Goal: Entertainment & Leisure: Consume media (video, audio)

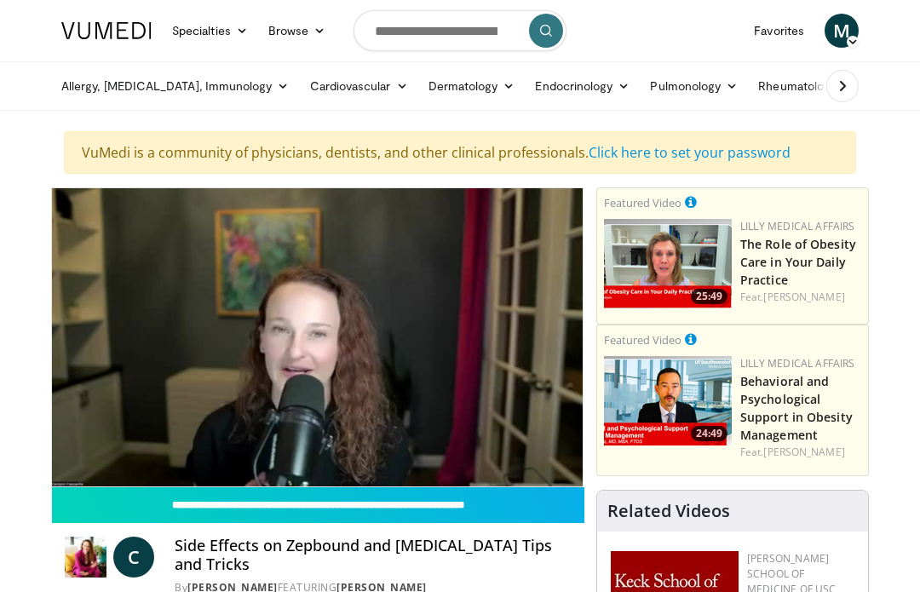
click at [463, 336] on icon "Video Player" at bounding box center [459, 337] width 48 height 48
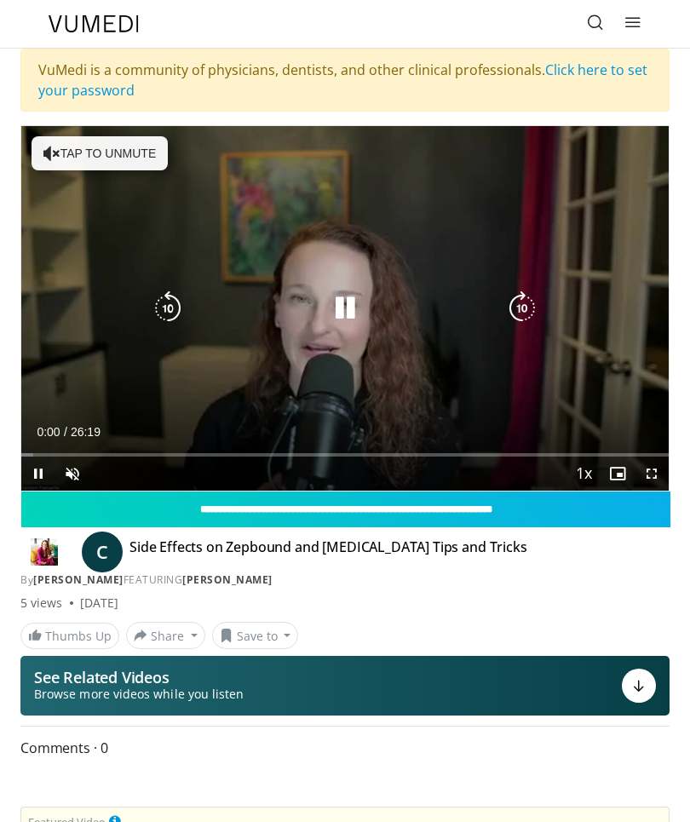
click at [60, 137] on button "Tap to unmute" at bounding box center [100, 153] width 136 height 34
